Goal: Information Seeking & Learning: Learn about a topic

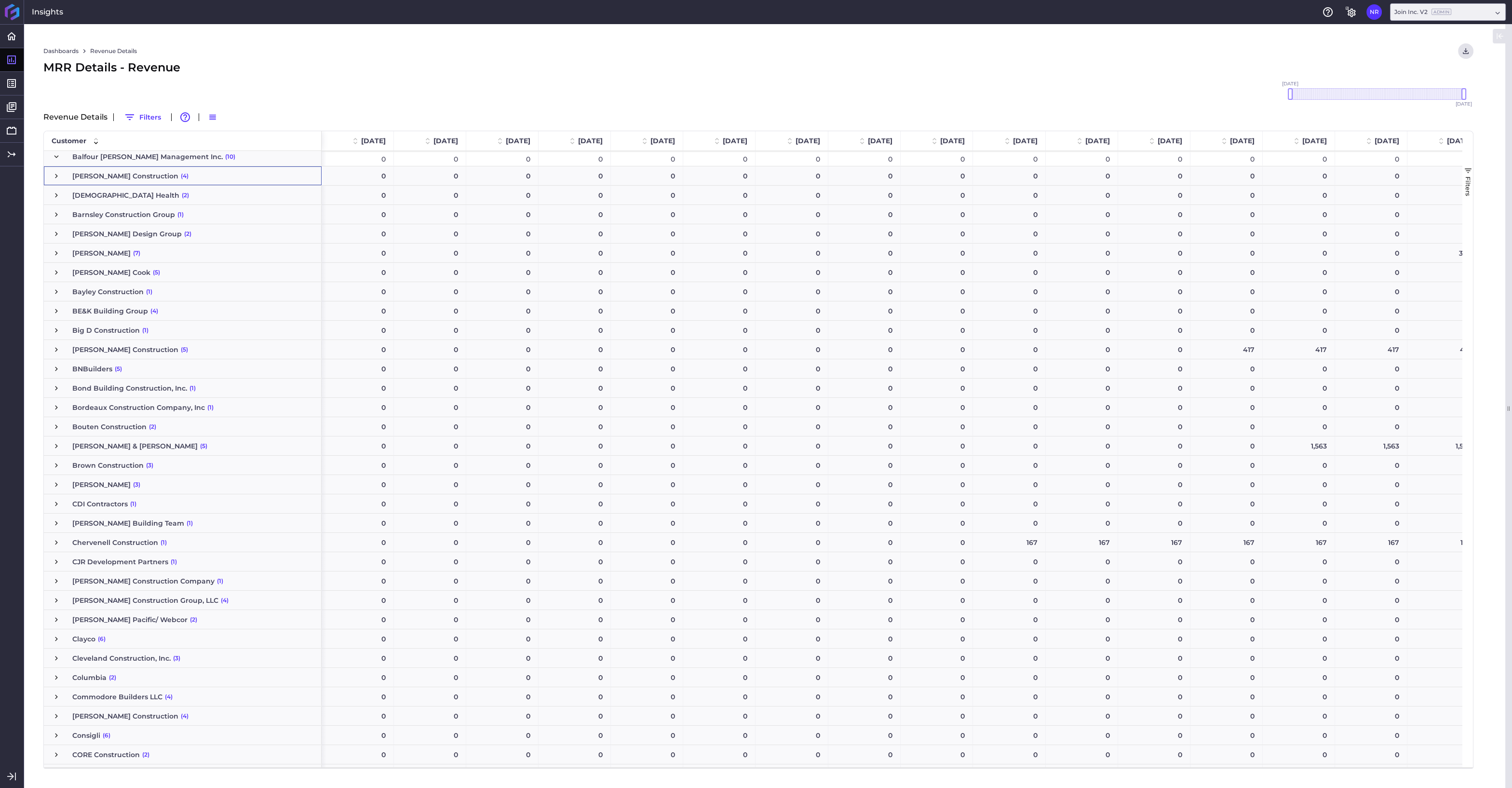
scroll to position [543, 0]
click at [34, 86] on link "Reports" at bounding box center [72, 84] width 87 height 17
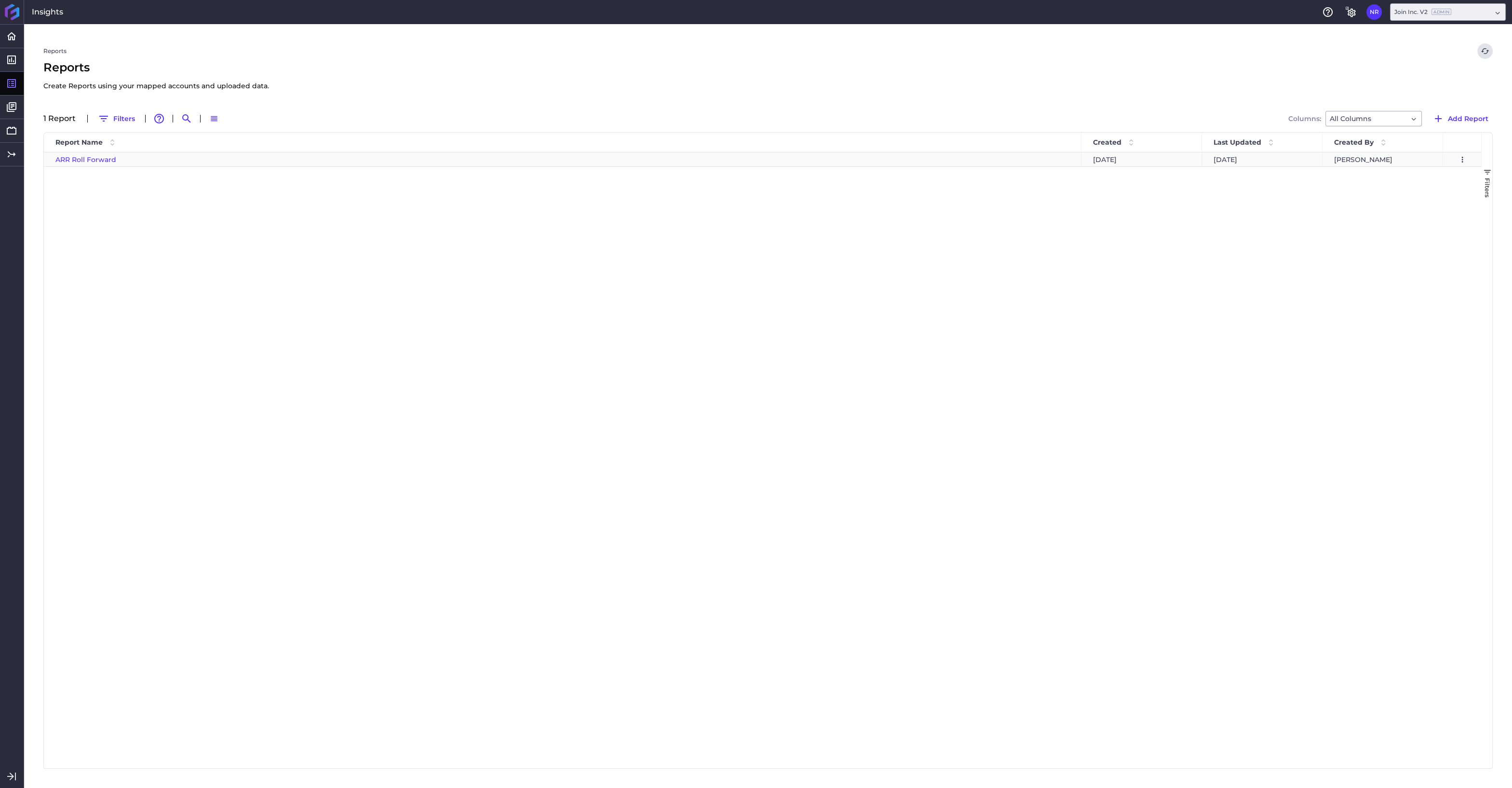
click at [97, 163] on span "ARR Roll Forward" at bounding box center [86, 159] width 61 height 8
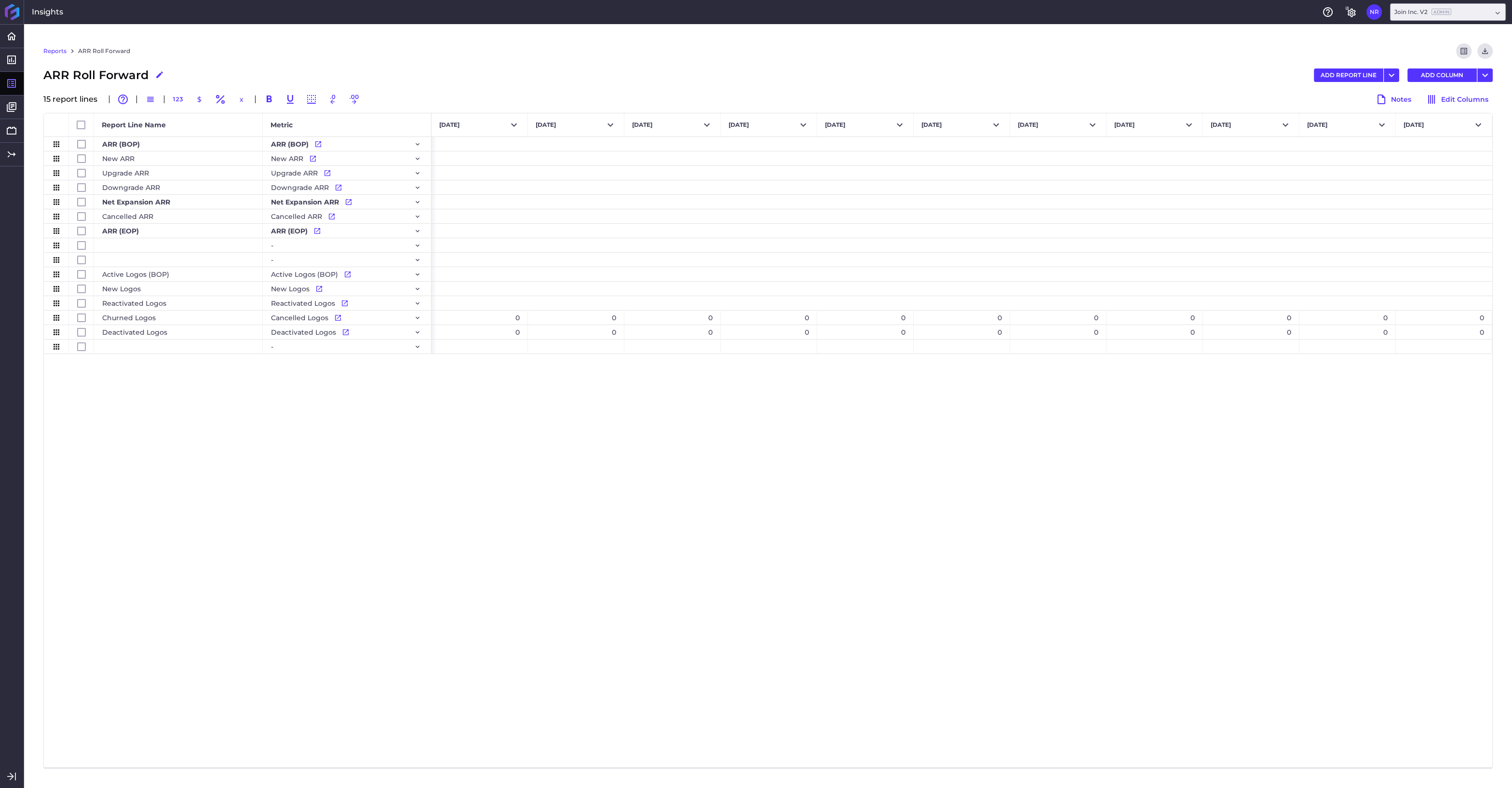
scroll to position [0, 6750]
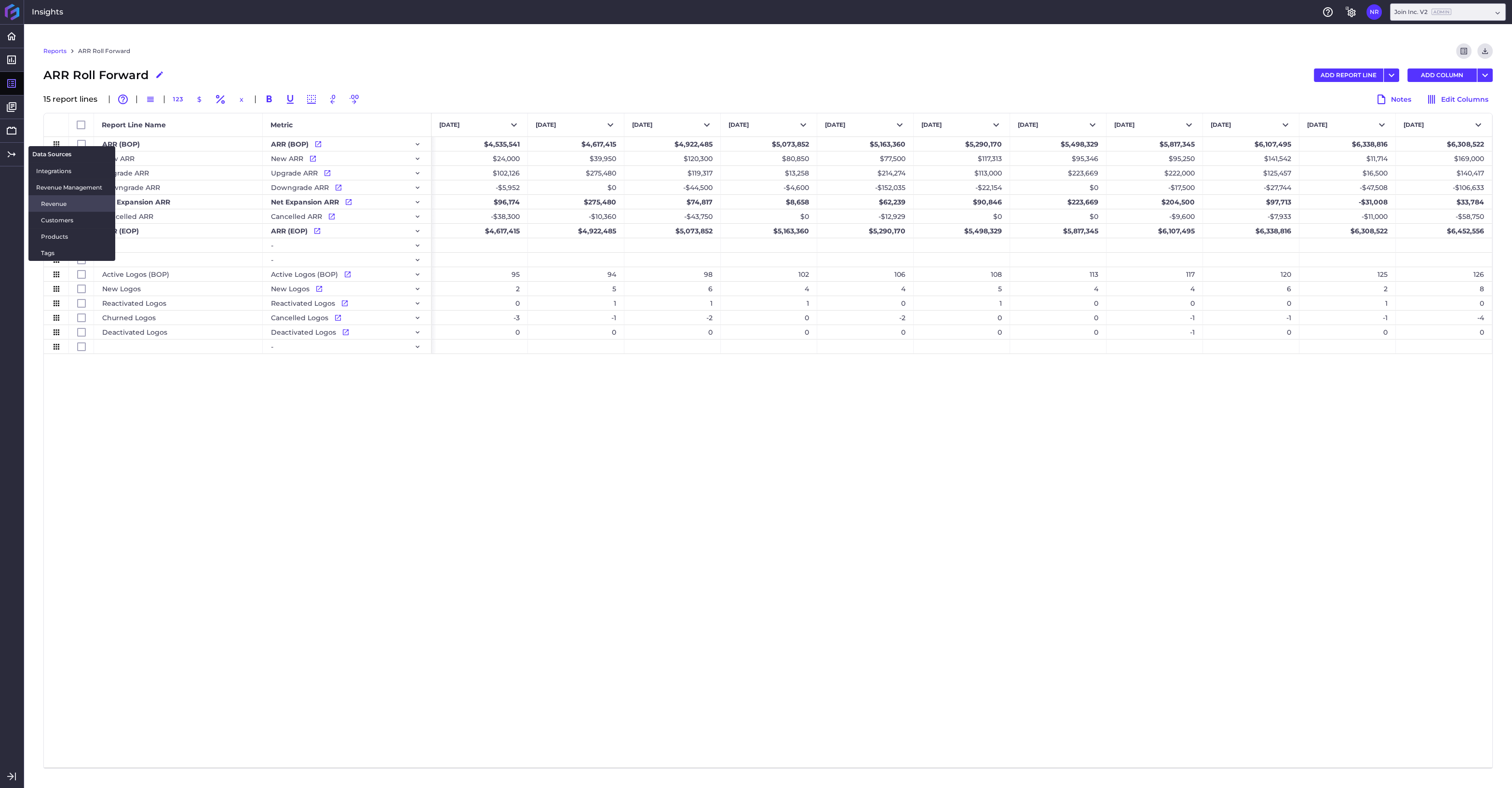
click at [46, 206] on span "Revenue" at bounding box center [74, 204] width 66 height 10
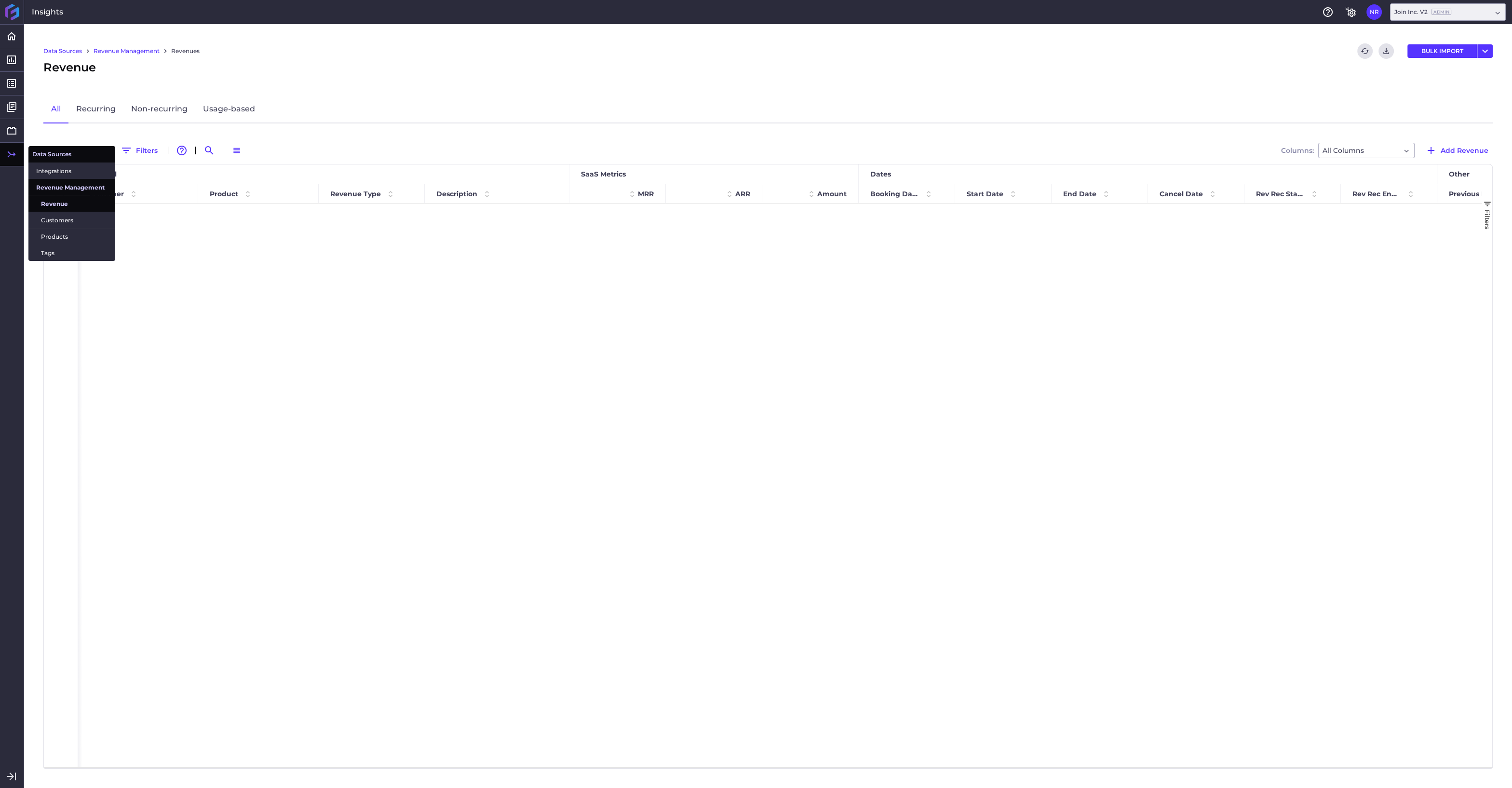
scroll to position [2904, 0]
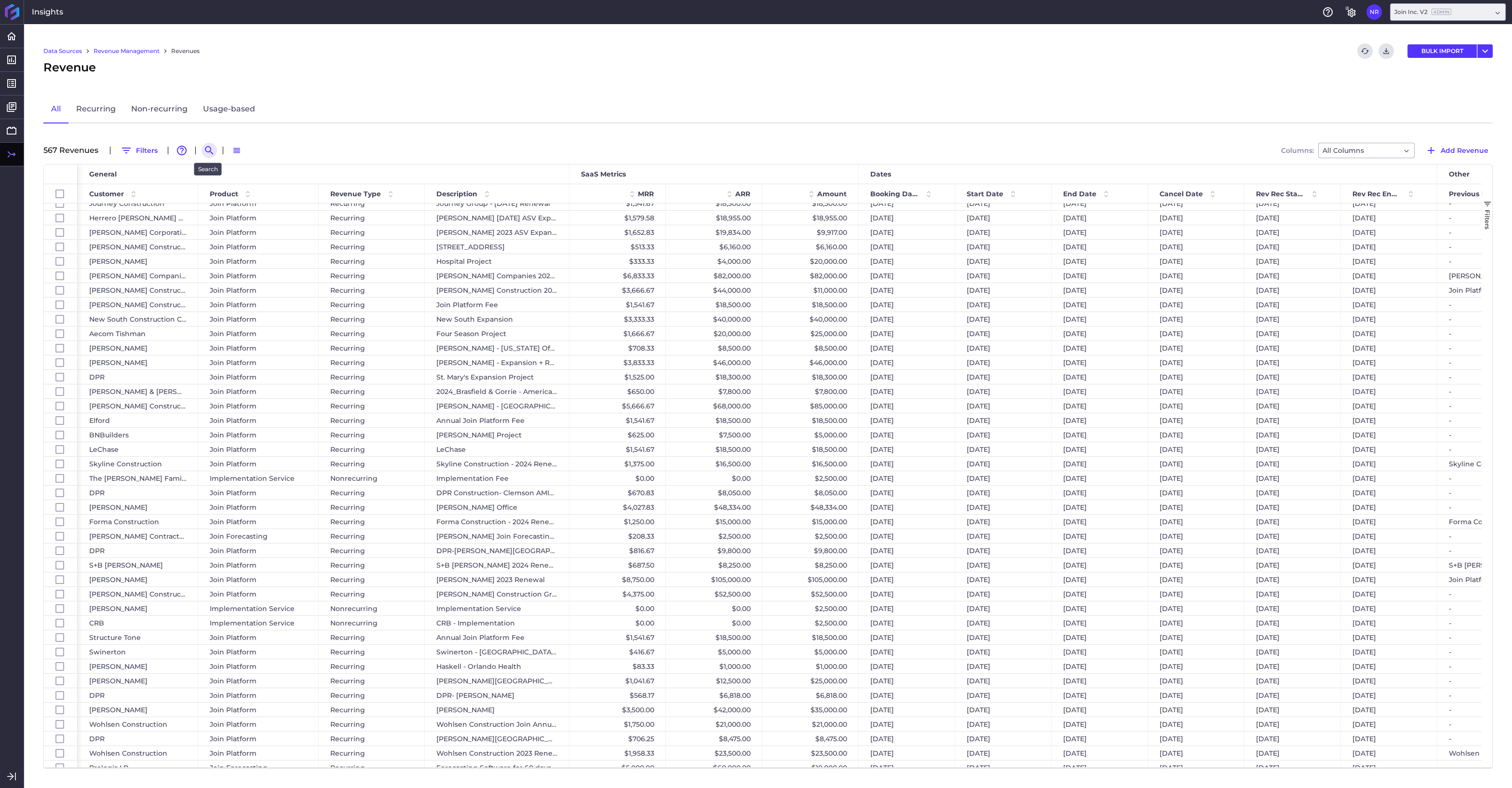
click at [208, 147] on icon "Search by" at bounding box center [208, 150] width 8 height 8
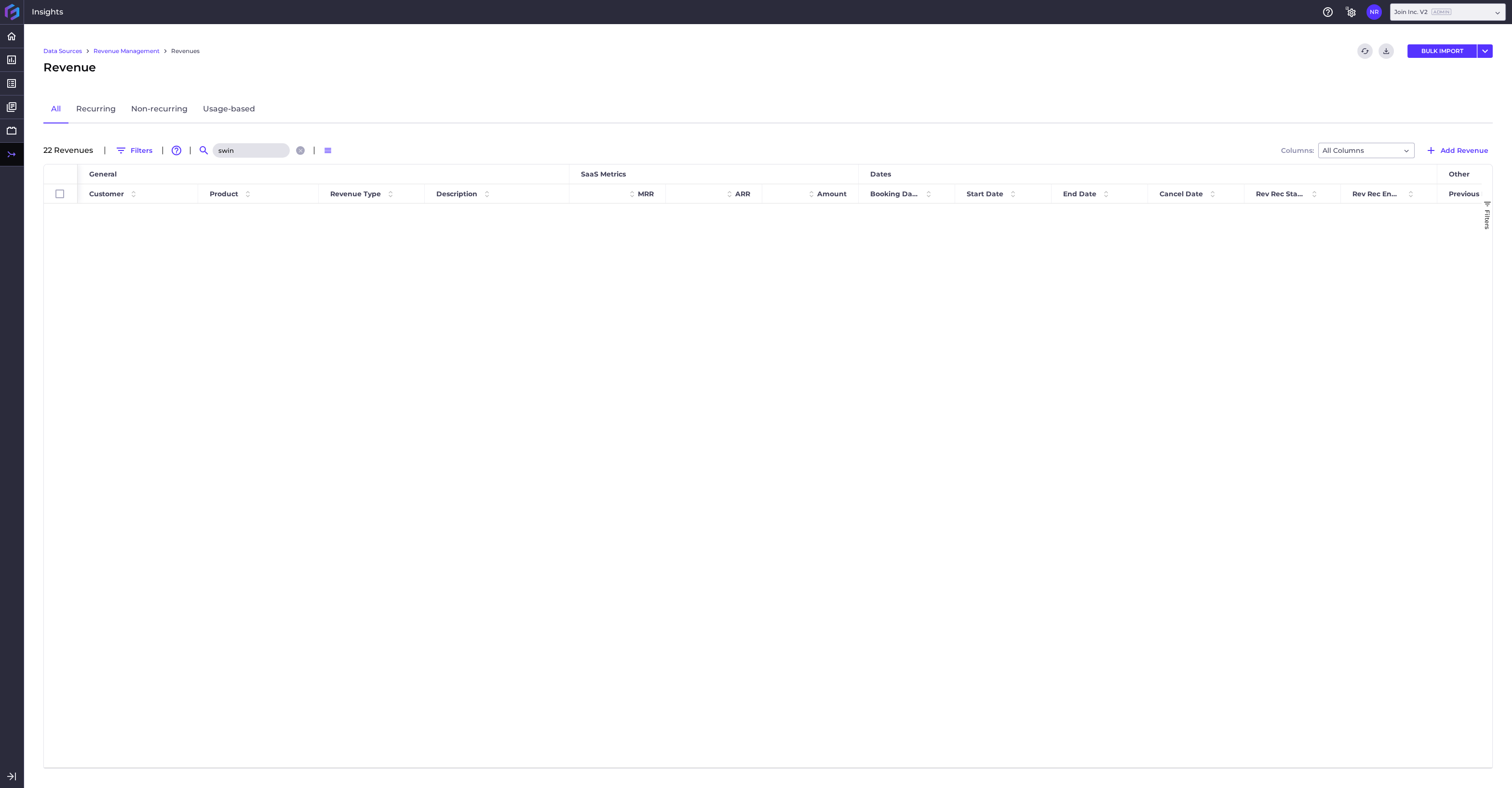
scroll to position [0, 0]
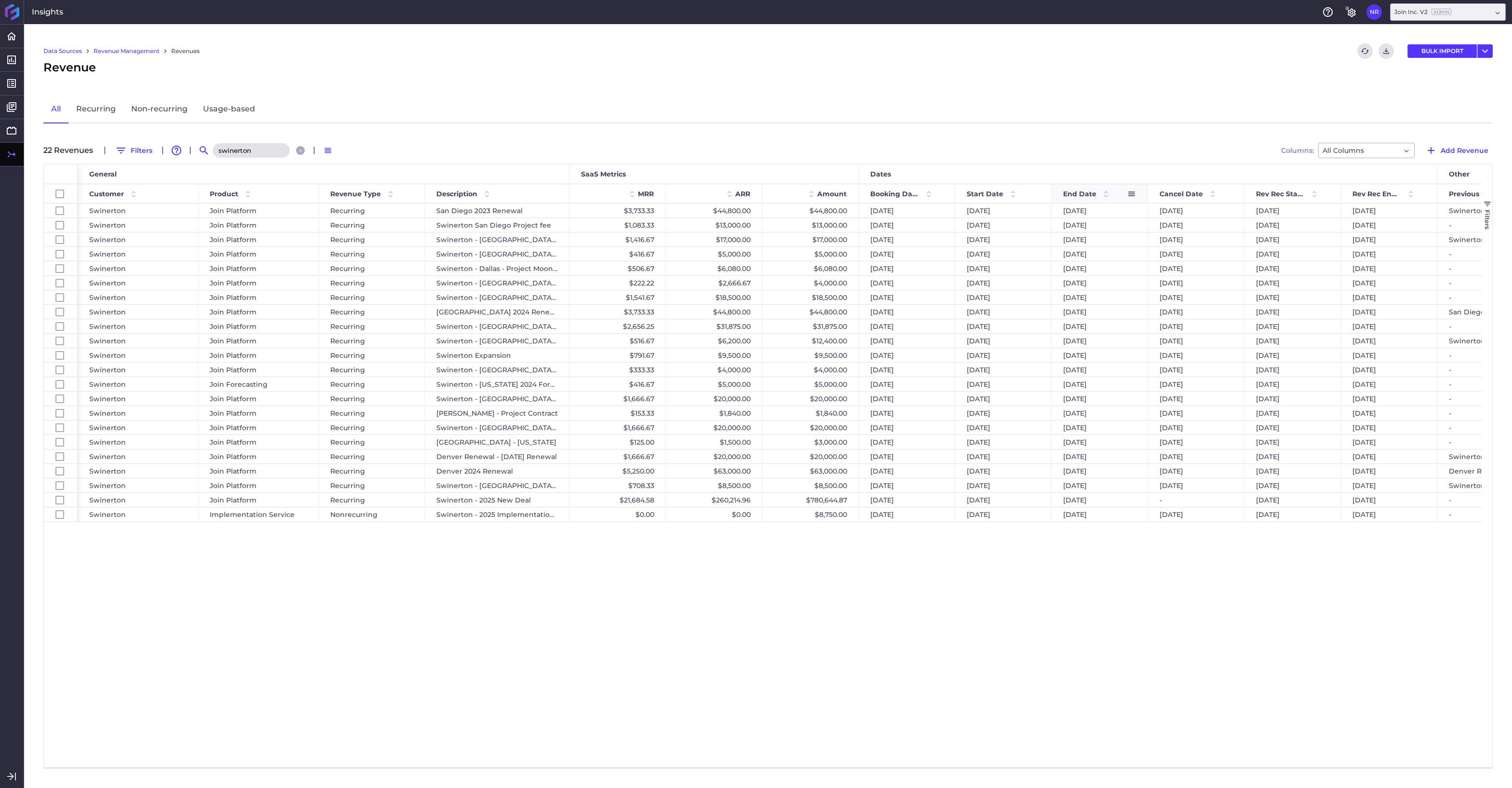
type input "swinerton"
click at [1106, 194] on span at bounding box center [1106, 194] width 12 height 12
click at [62, 86] on link "Reports" at bounding box center [72, 84] width 87 height 17
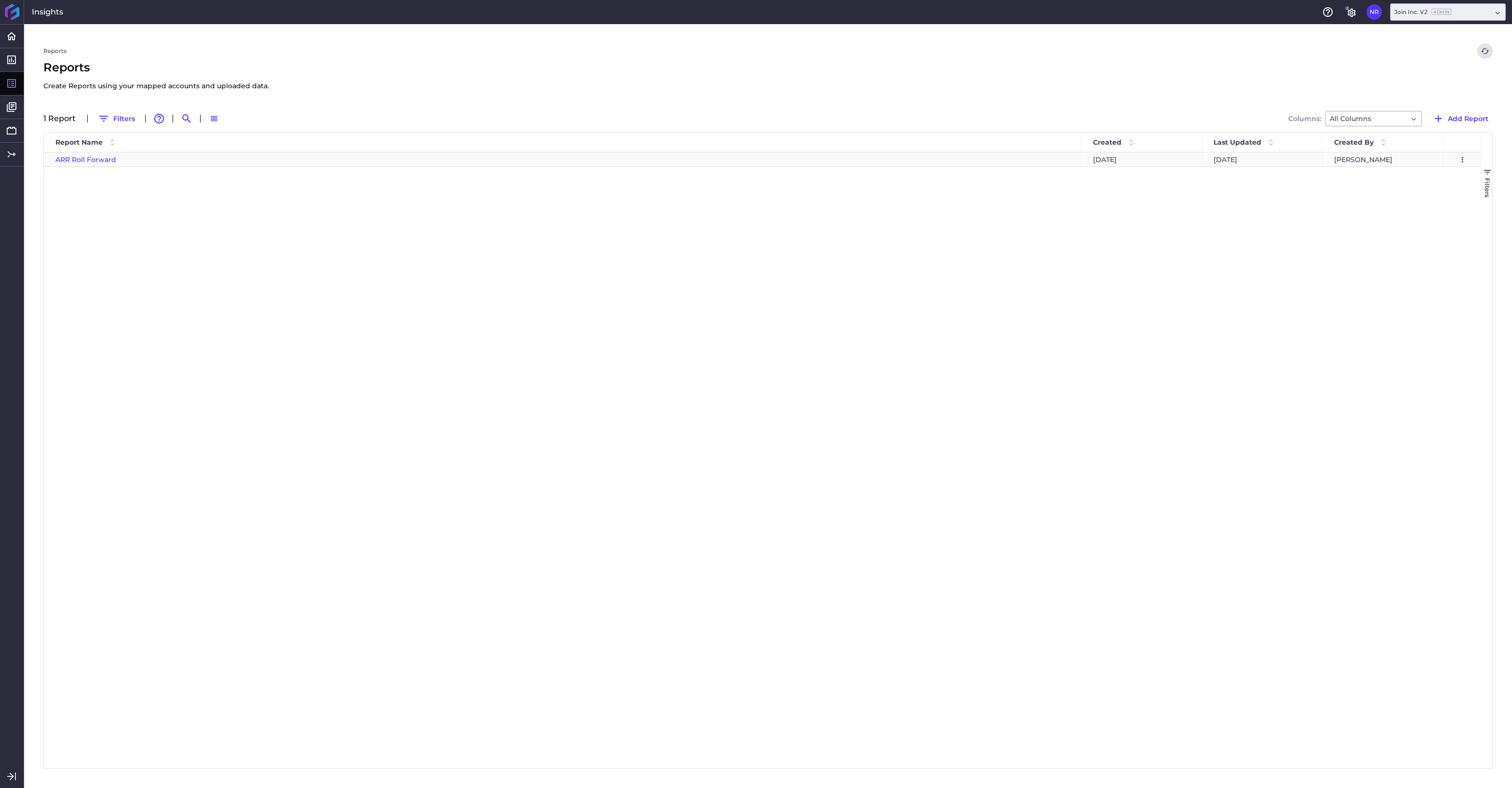
click at [110, 160] on span "ARR Roll Forward" at bounding box center [86, 159] width 61 height 8
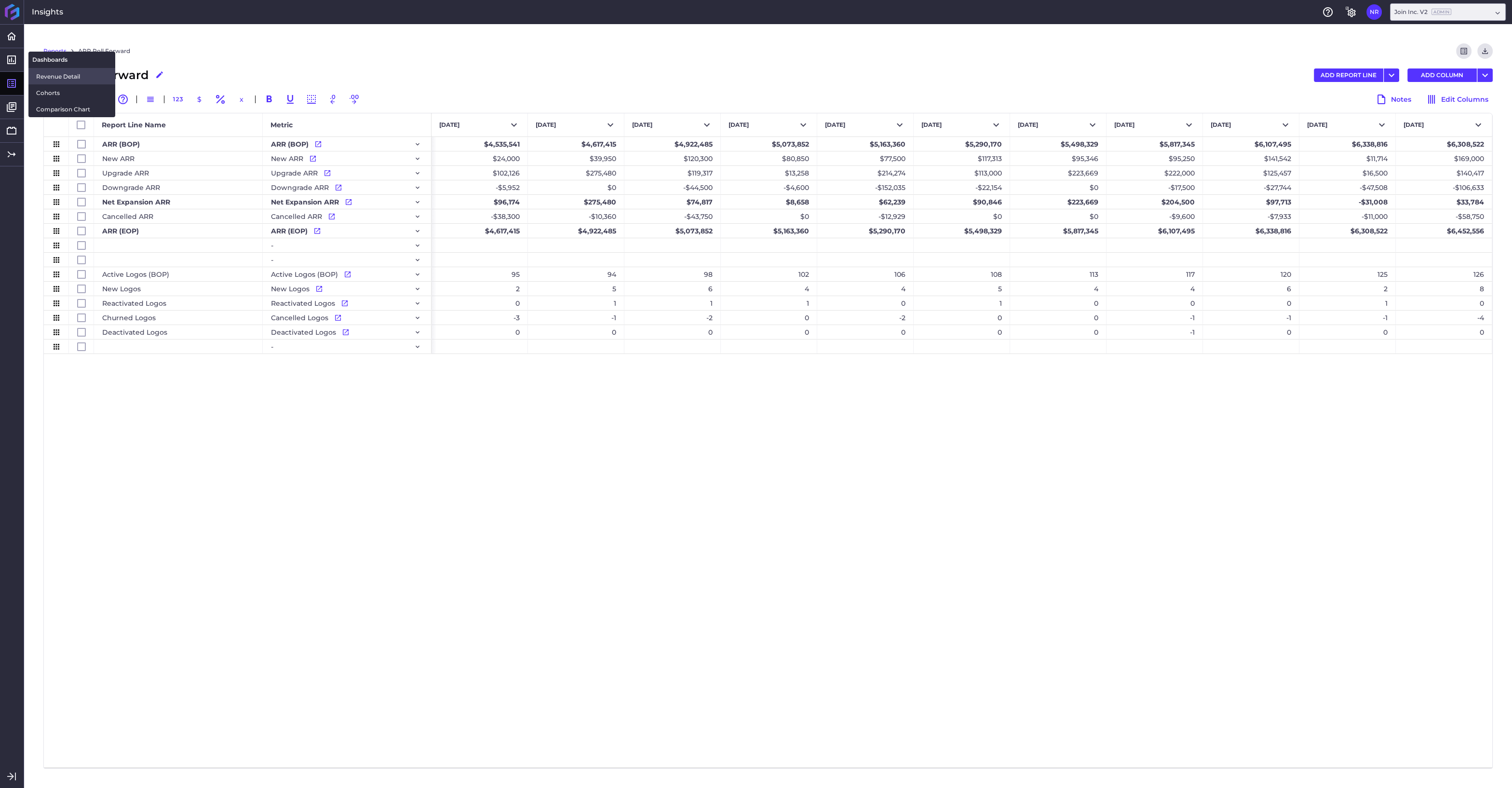
click at [50, 77] on span "Revenue Detail" at bounding box center [71, 76] width 71 height 10
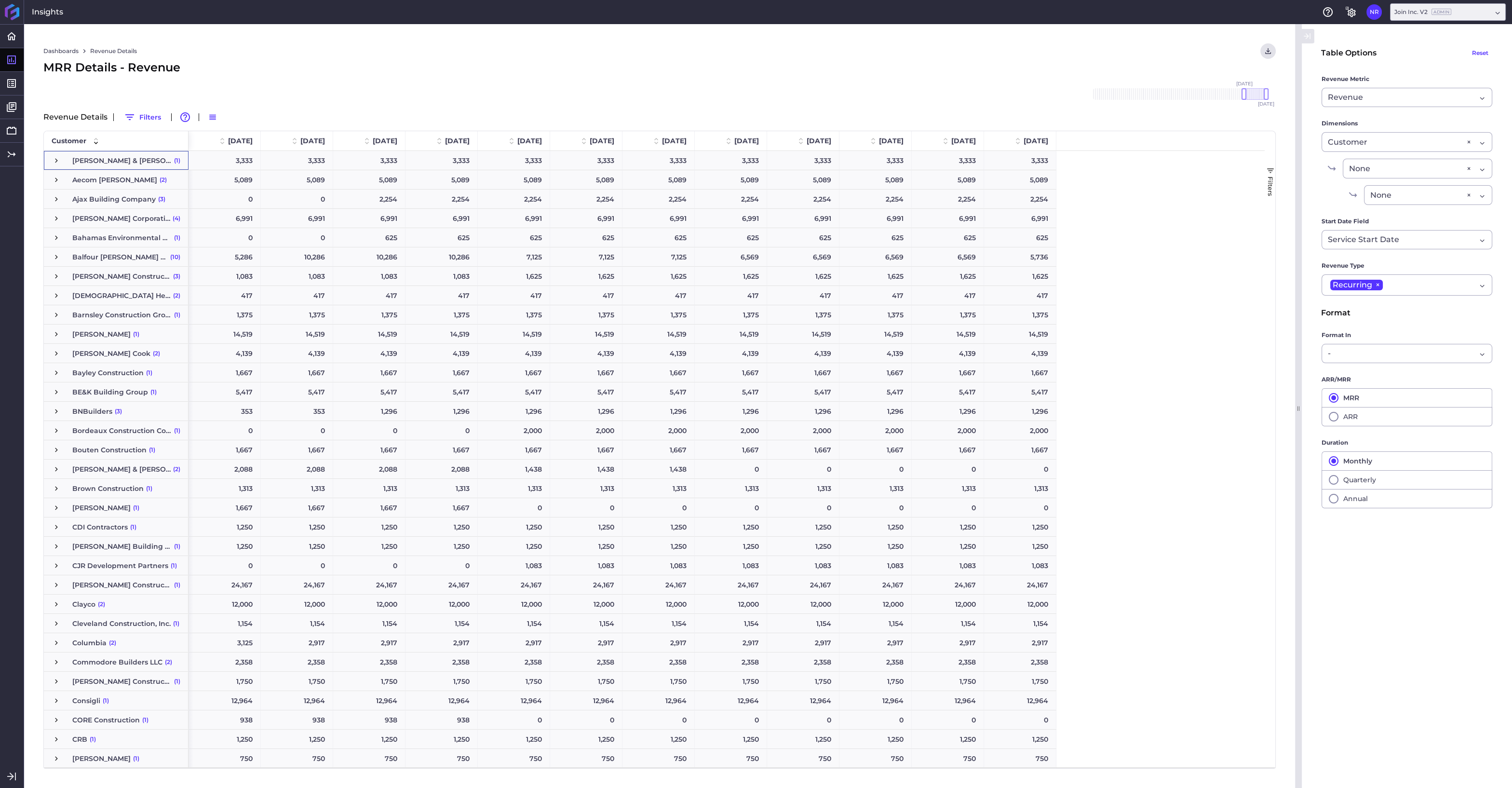
click at [54, 160] on span "Press SPACE to select this row." at bounding box center [56, 160] width 8 height 8
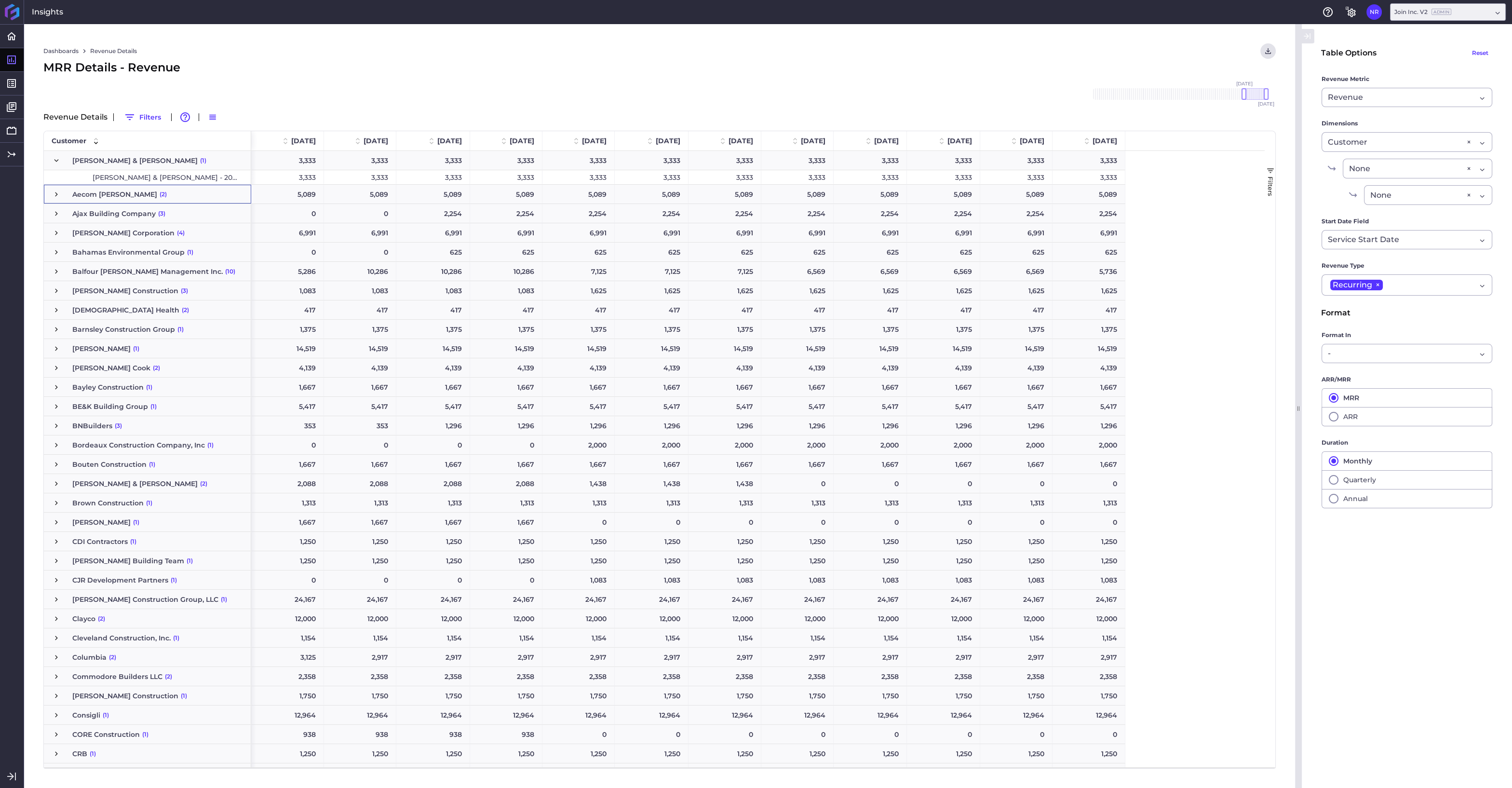
click at [57, 192] on span "Press SPACE to select this row." at bounding box center [56, 194] width 8 height 8
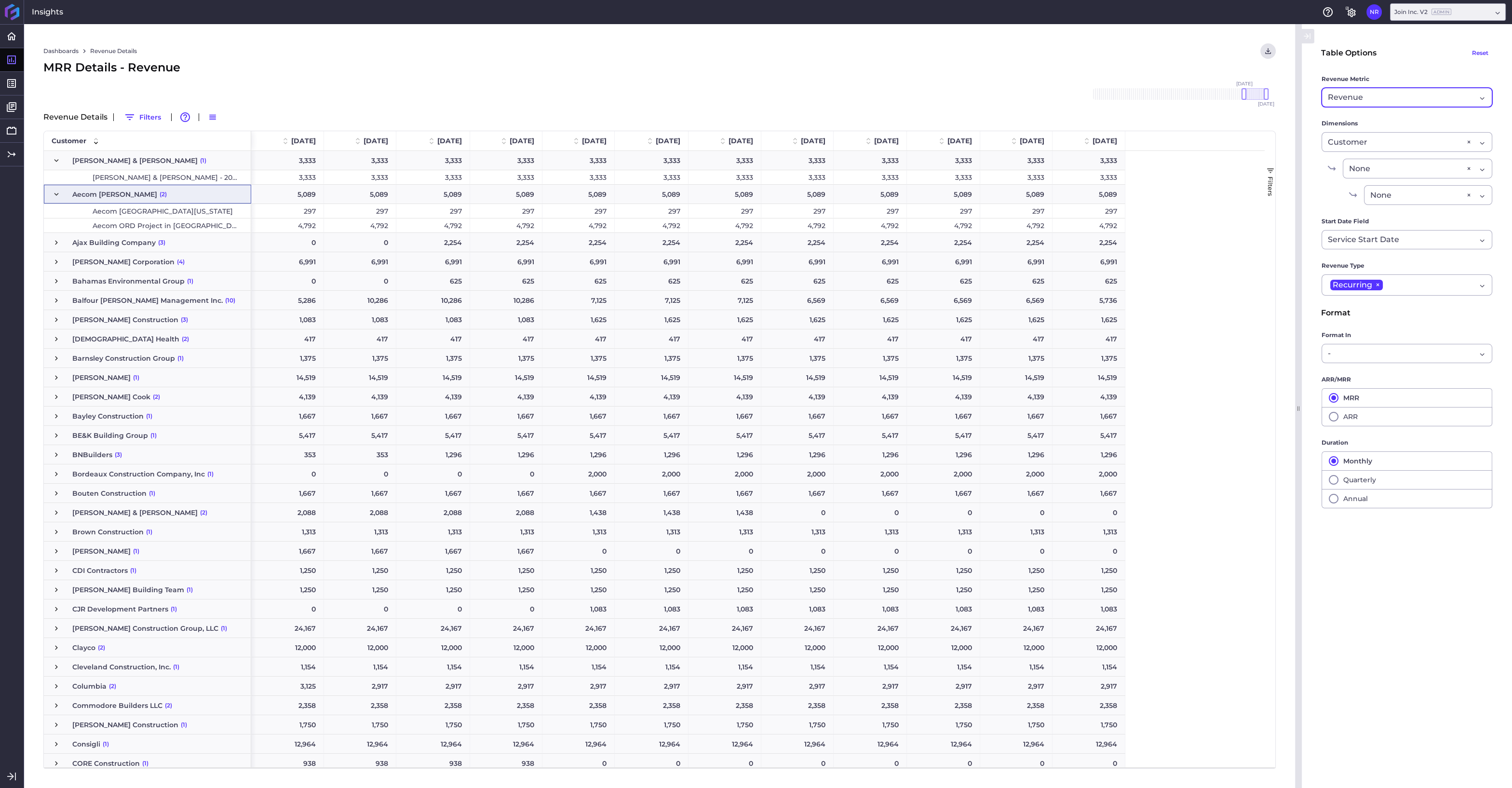
click at [1484, 99] on div "Revenue Revenue" at bounding box center [1406, 97] width 170 height 19
click at [1346, 148] on span "New" at bounding box center [1406, 145] width 170 height 23
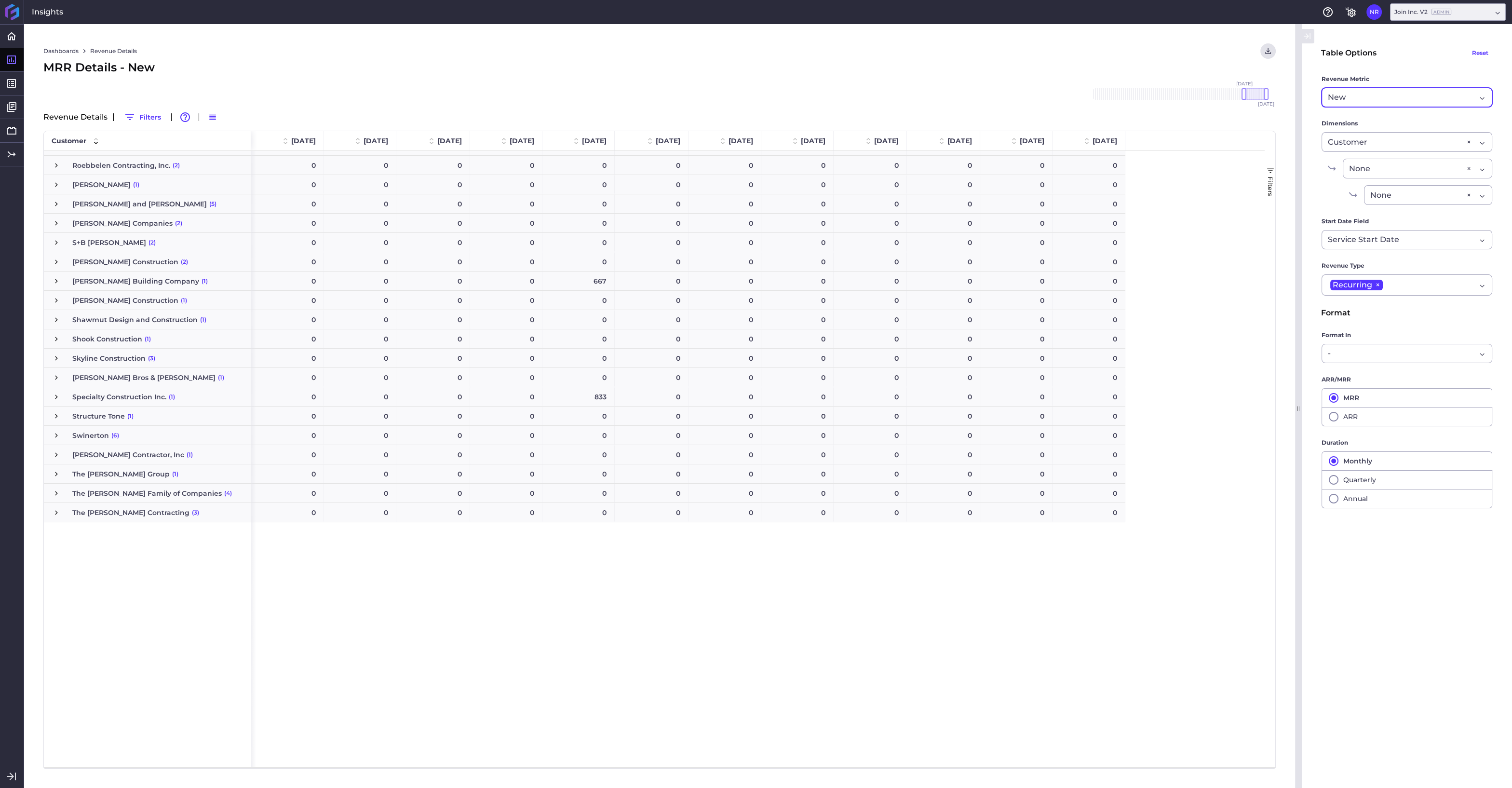
scroll to position [2064, 0]
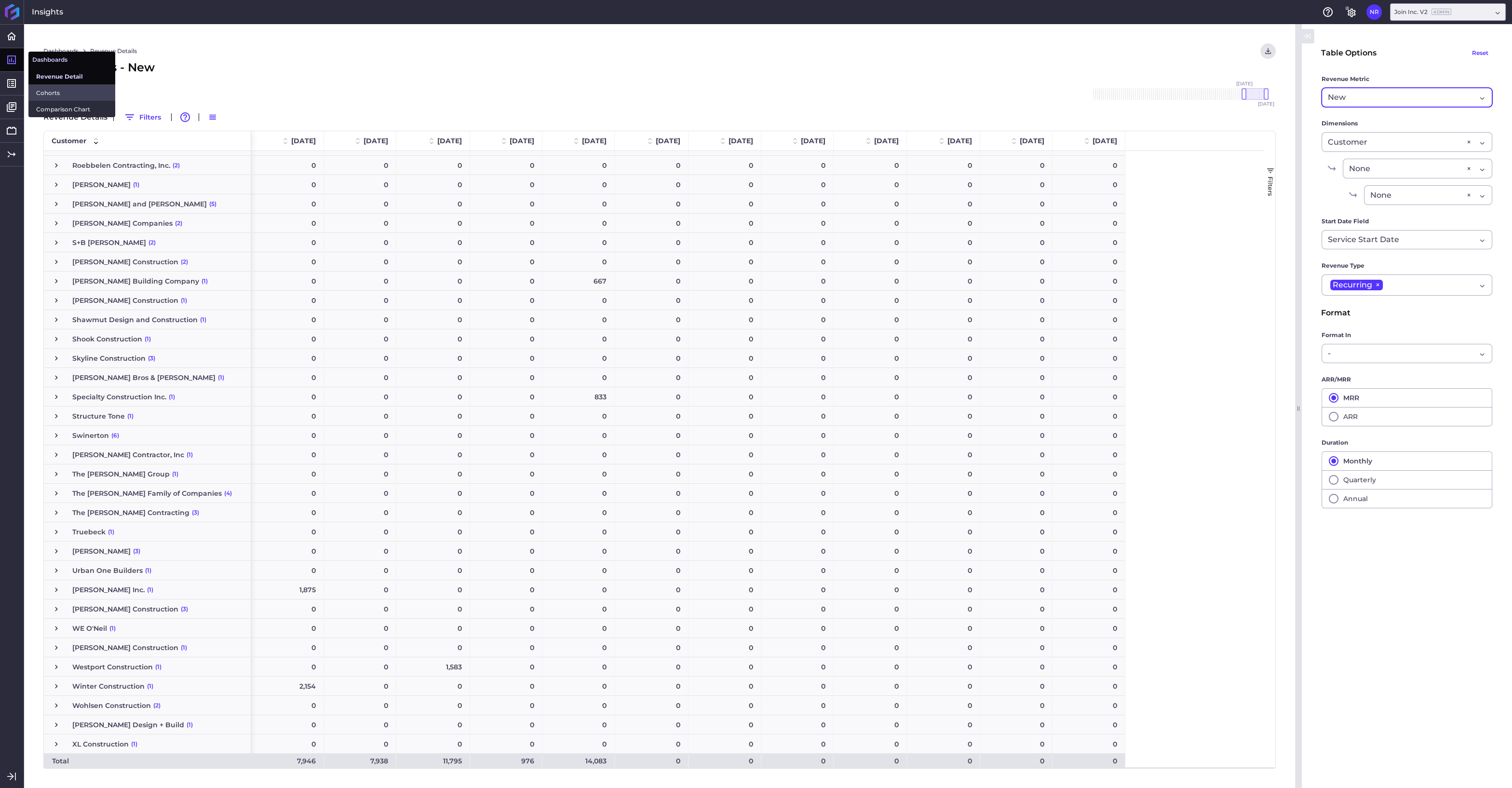
click at [41, 92] on span "Cohorts" at bounding box center [71, 92] width 71 height 10
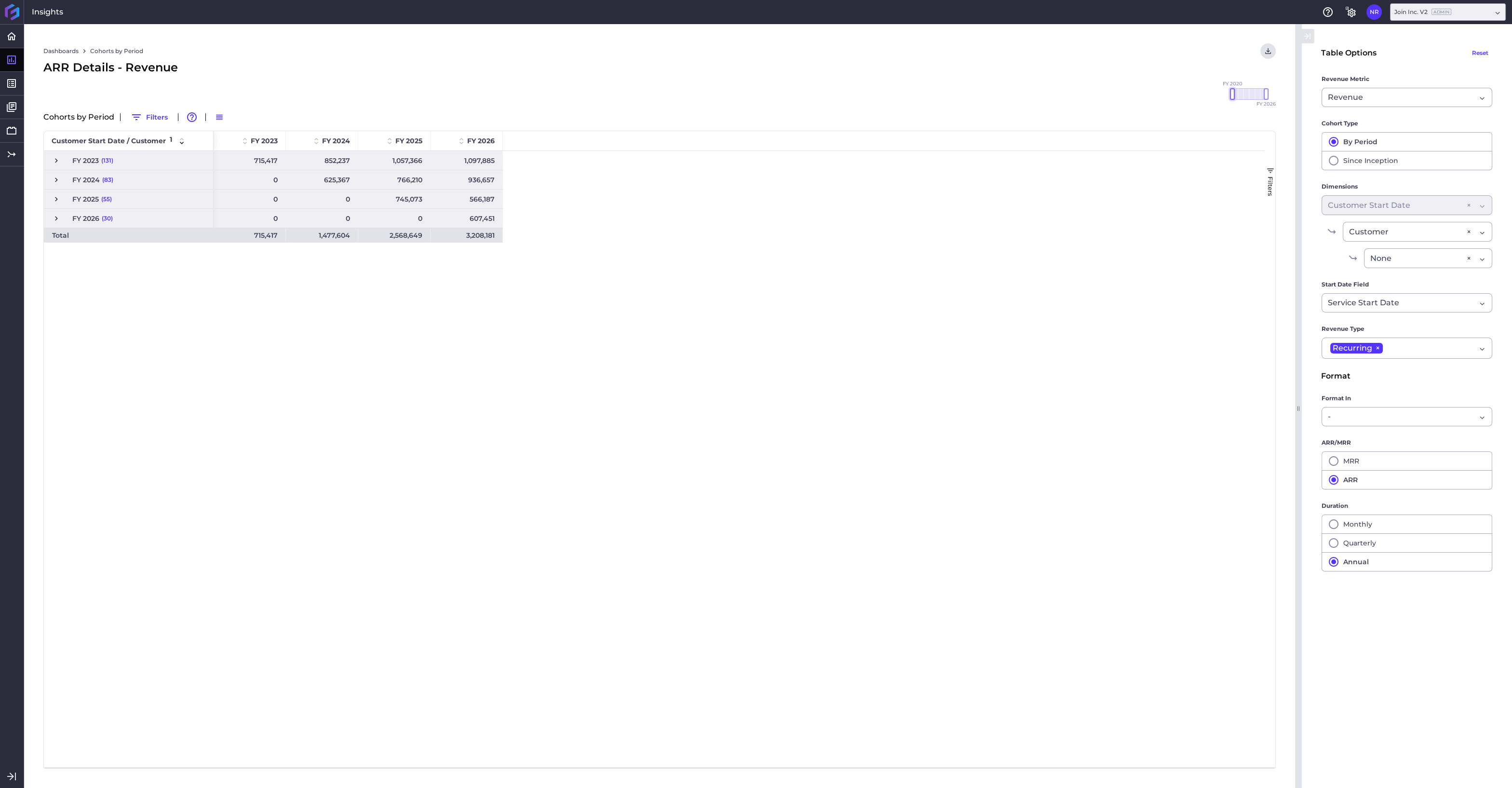
drag, startPoint x: 1249, startPoint y: 93, endPoint x: 1178, endPoint y: 94, distance: 71.0
click at [1180, 94] on div "Dashboards Cohorts by Period Download CSV... Download CSV Download CSV with und…" at bounding box center [659, 406] width 1271 height 764
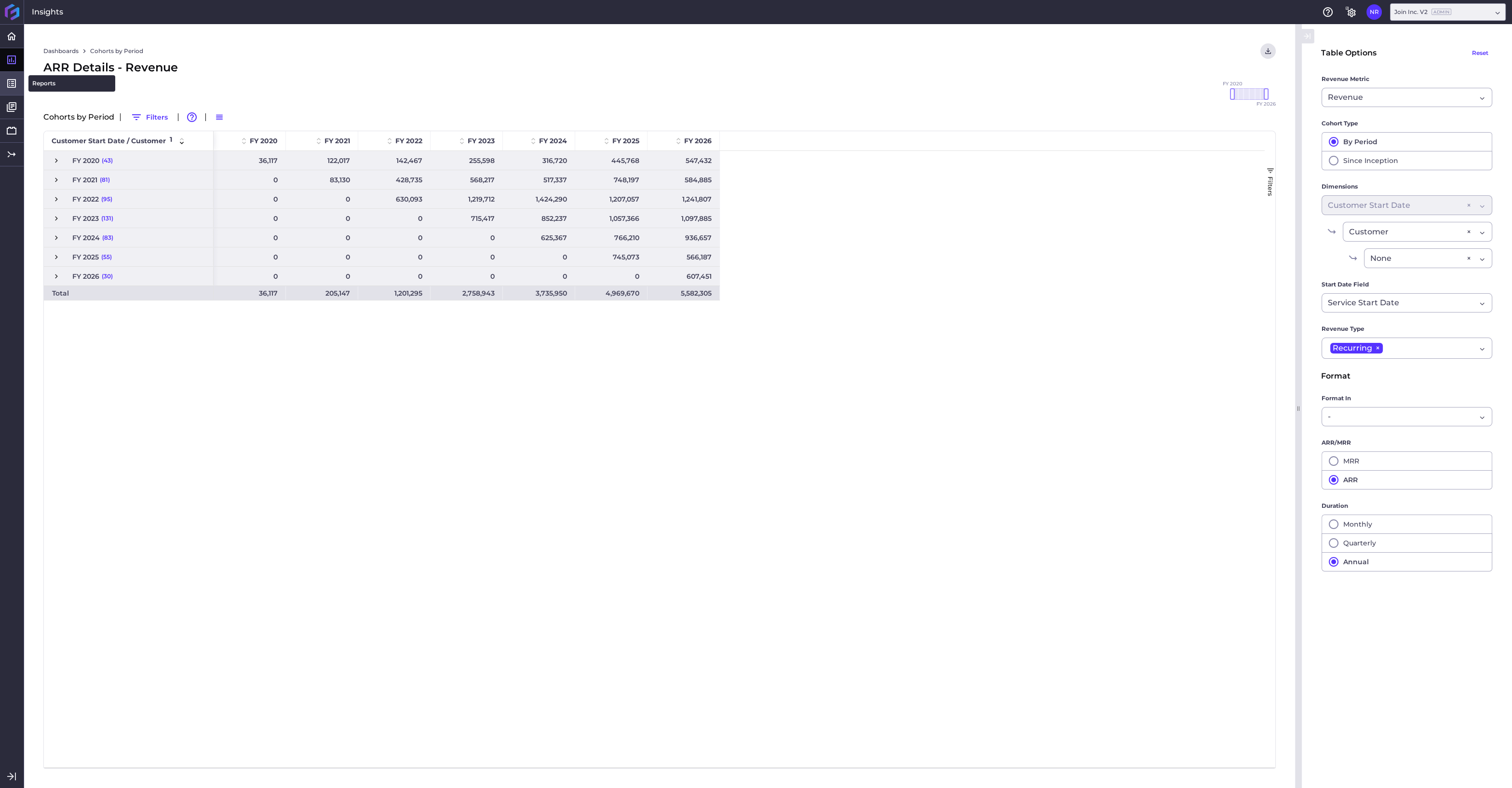
click at [16, 84] on icon at bounding box center [11, 83] width 8 height 8
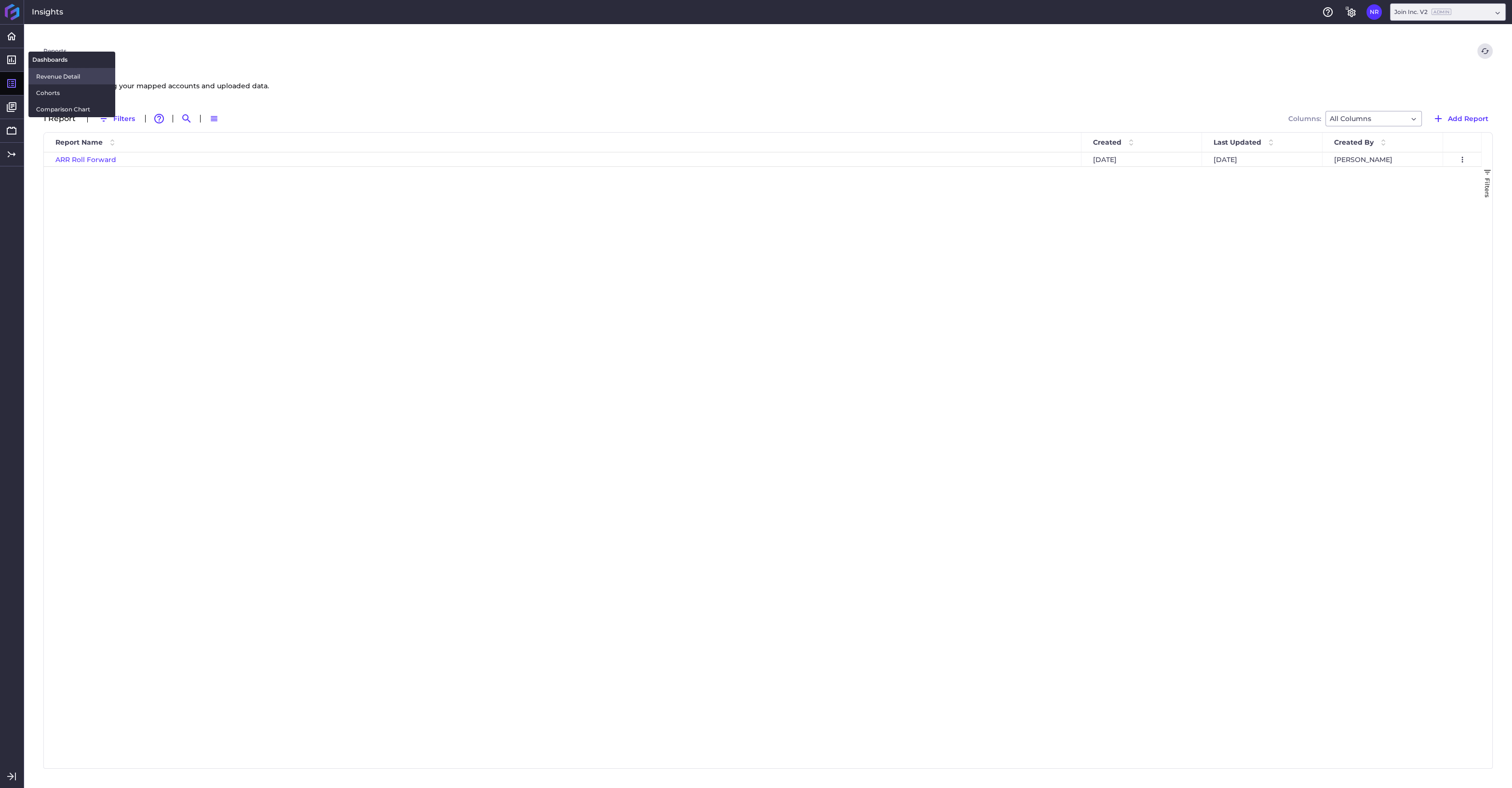
click at [50, 76] on span "Revenue Detail" at bounding box center [71, 76] width 71 height 10
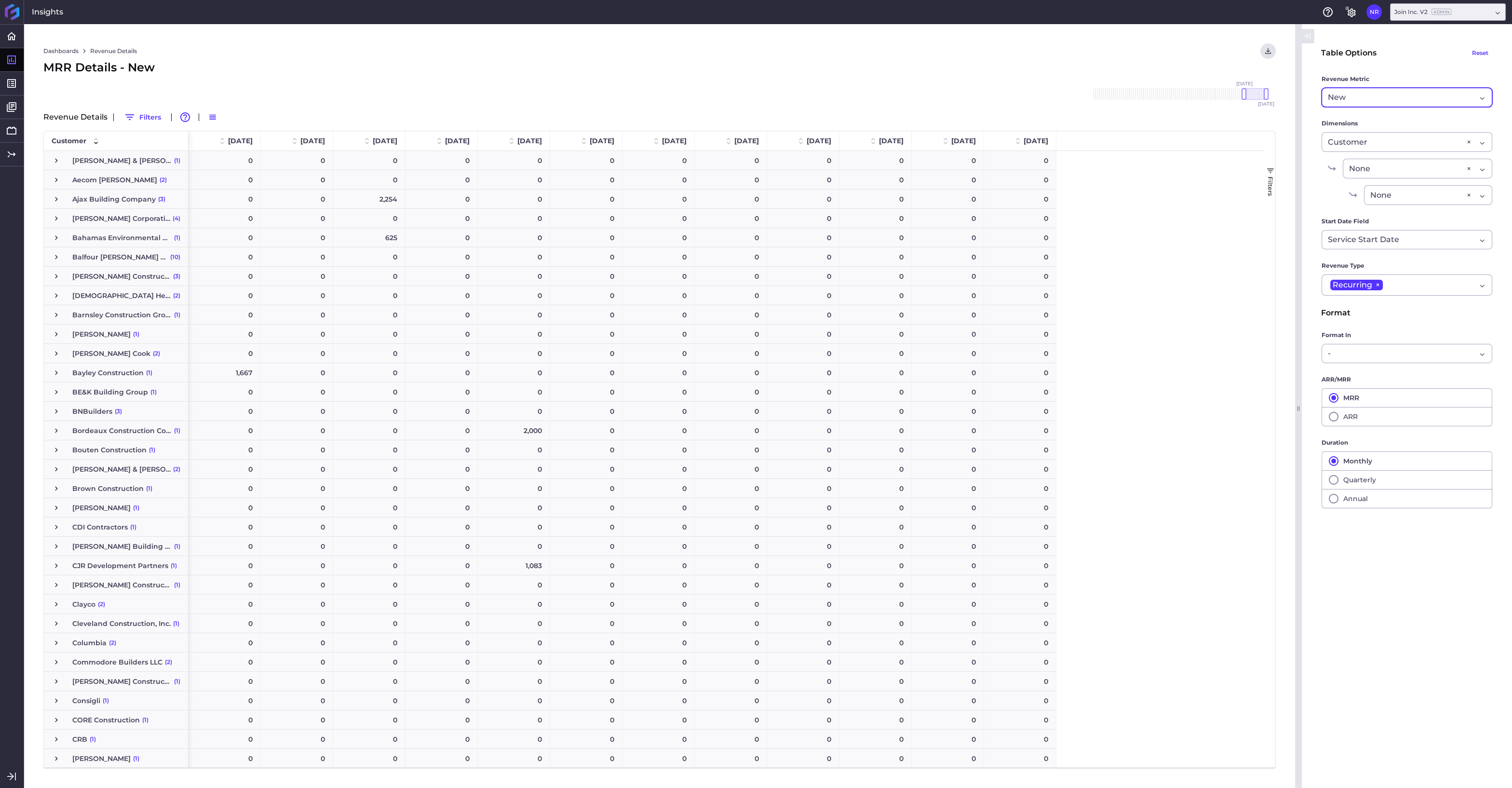
click at [1483, 96] on div "New New" at bounding box center [1406, 97] width 170 height 19
